Goal: Transaction & Acquisition: Purchase product/service

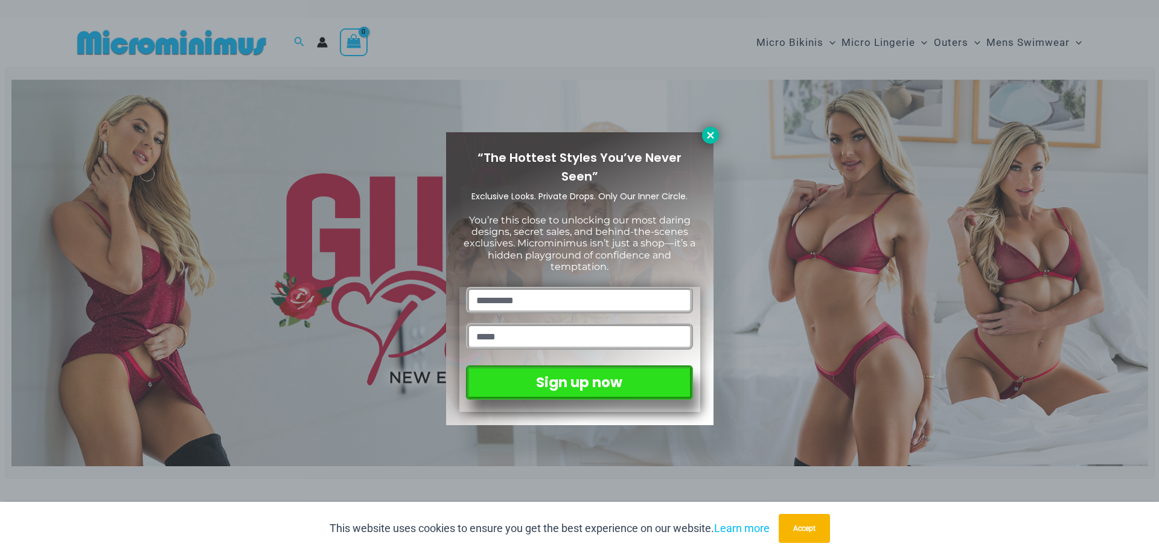
click at [705, 139] on icon at bounding box center [710, 135] width 11 height 11
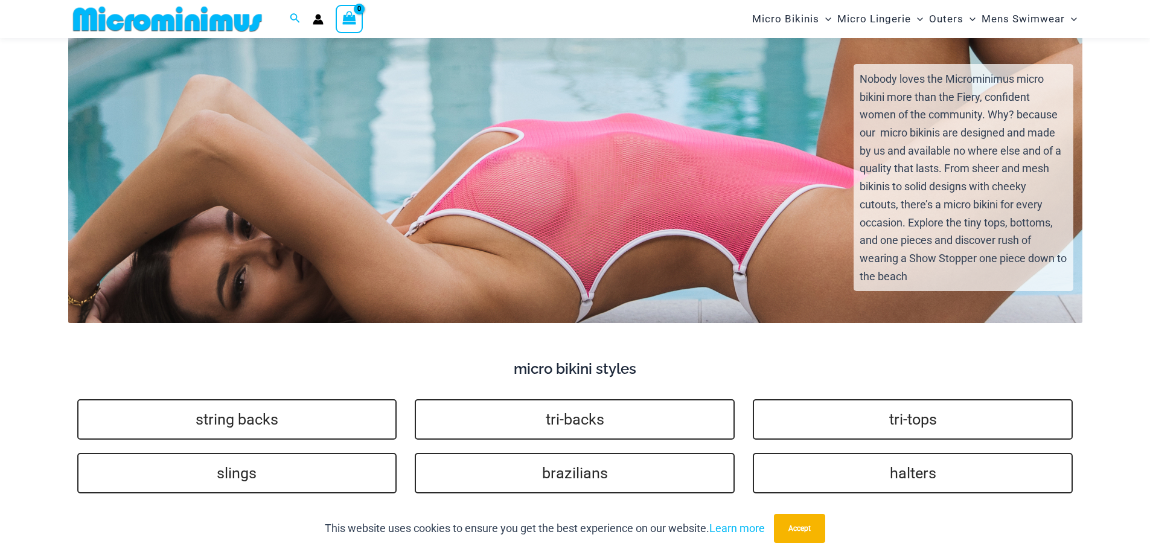
scroll to position [2888, 0]
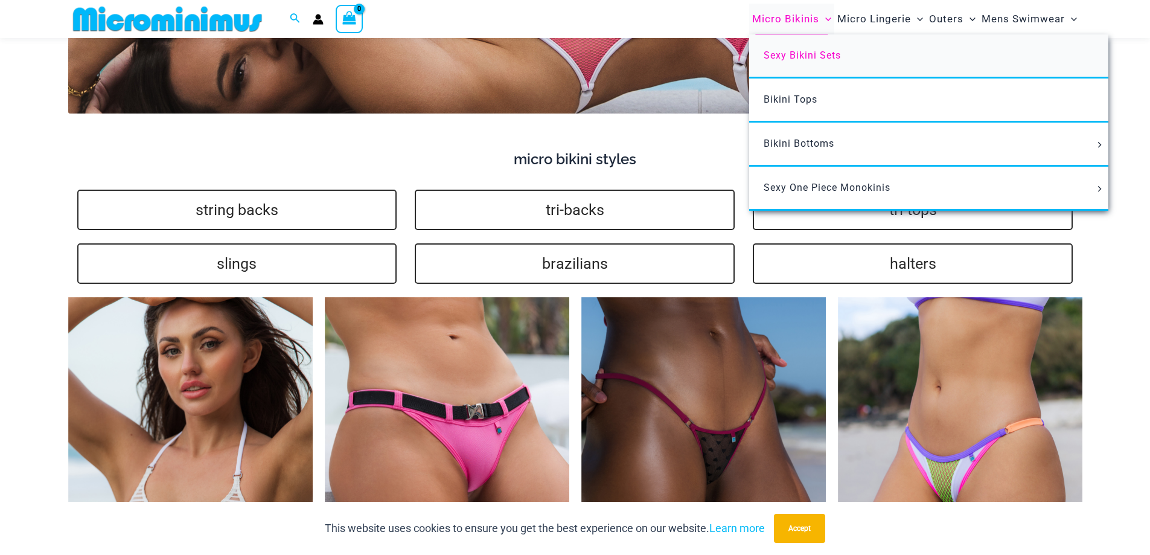
click at [792, 55] on span "Sexy Bikini Sets" at bounding box center [802, 55] width 77 height 11
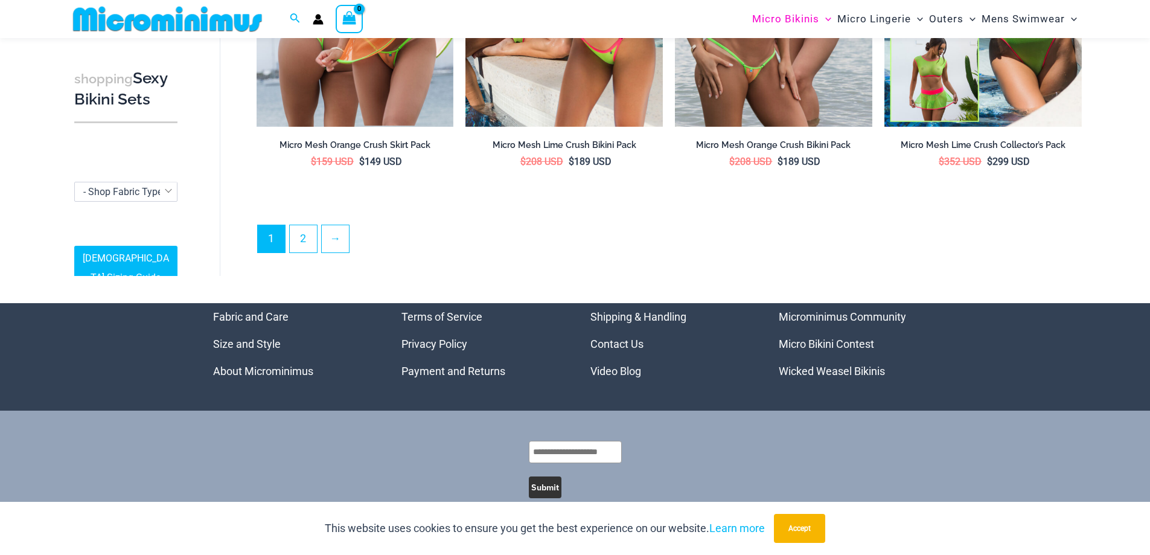
scroll to position [3002, 0]
